Goal: Transaction & Acquisition: Purchase product/service

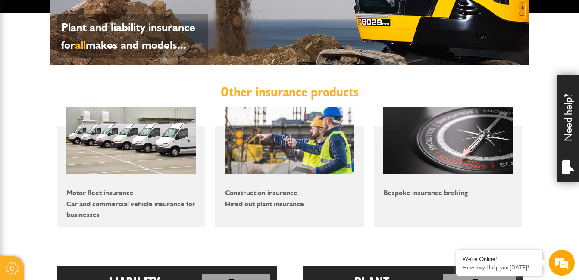
scroll to position [455, 0]
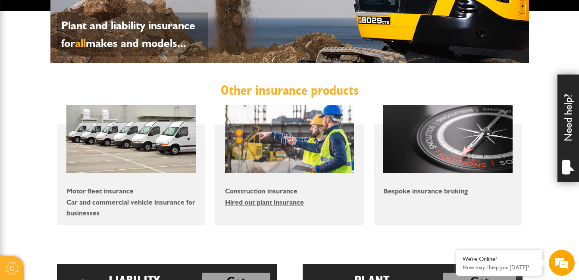
click at [154, 201] on link "Car and commercial vehicle insurance for businesses" at bounding box center [130, 207] width 129 height 19
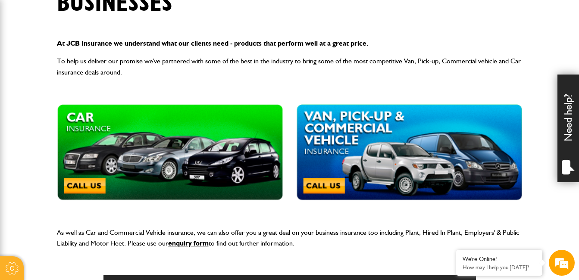
scroll to position [200, 0]
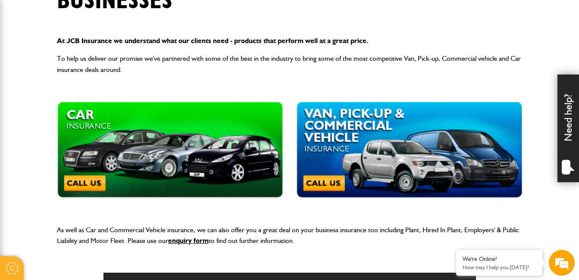
click at [196, 139] on img at bounding box center [170, 150] width 226 height 97
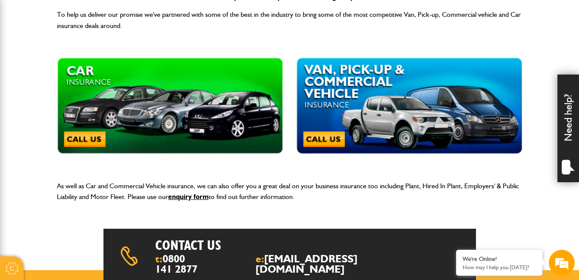
scroll to position [255, 0]
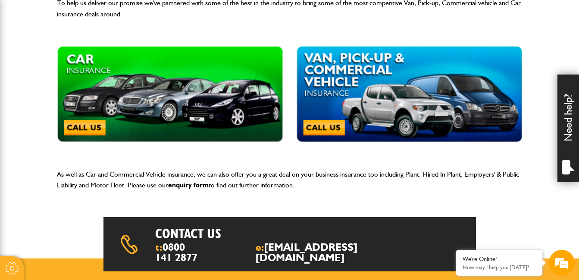
click at [96, 121] on img at bounding box center [170, 94] width 226 height 97
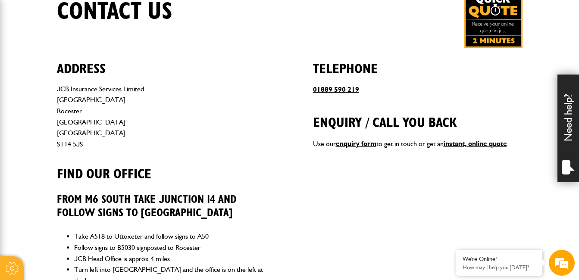
scroll to position [351, 0]
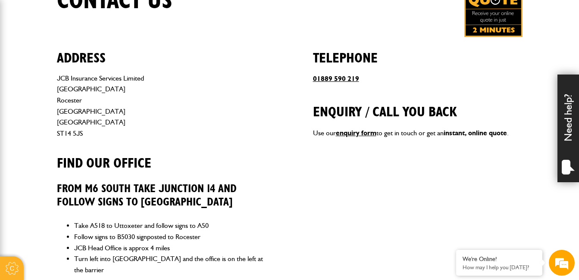
click at [474, 133] on link "instant, online quote" at bounding box center [475, 133] width 63 height 8
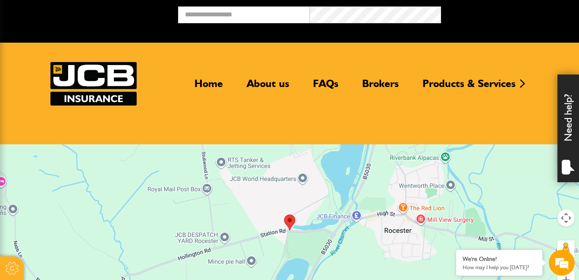
scroll to position [349, 0]
